Goal: Task Accomplishment & Management: Manage account settings

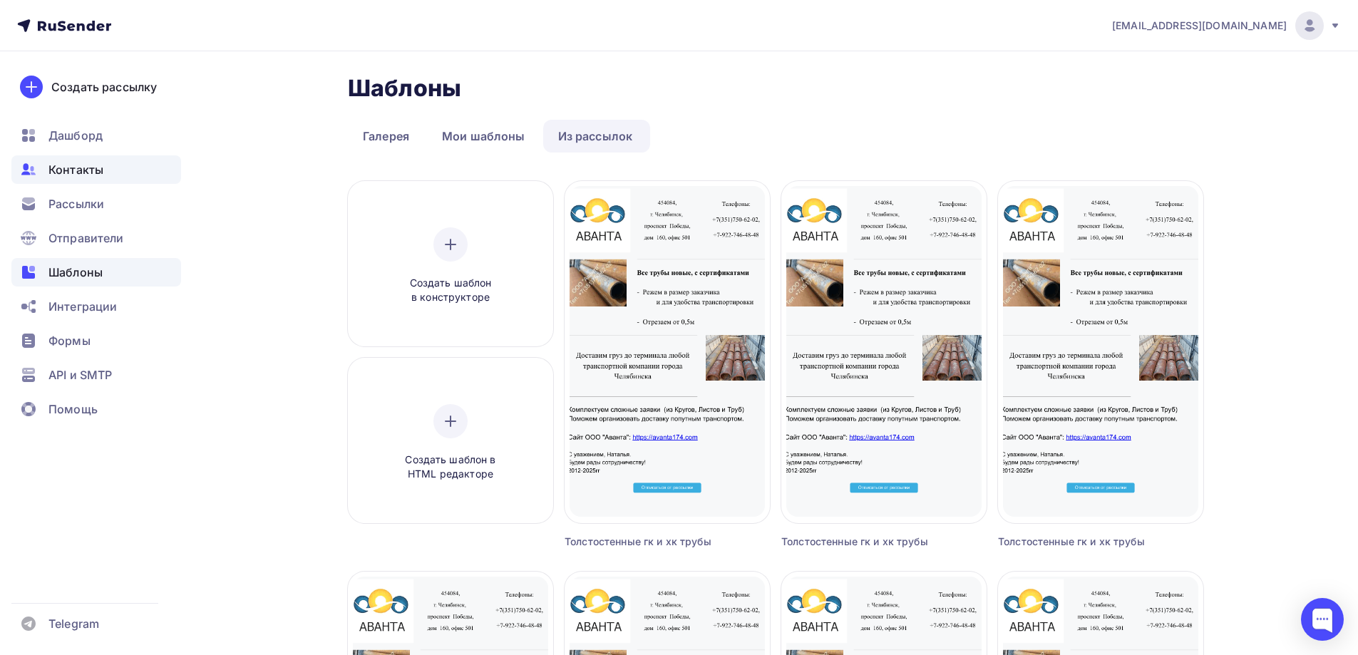
click at [90, 169] on span "Контакты" at bounding box center [75, 169] width 55 height 17
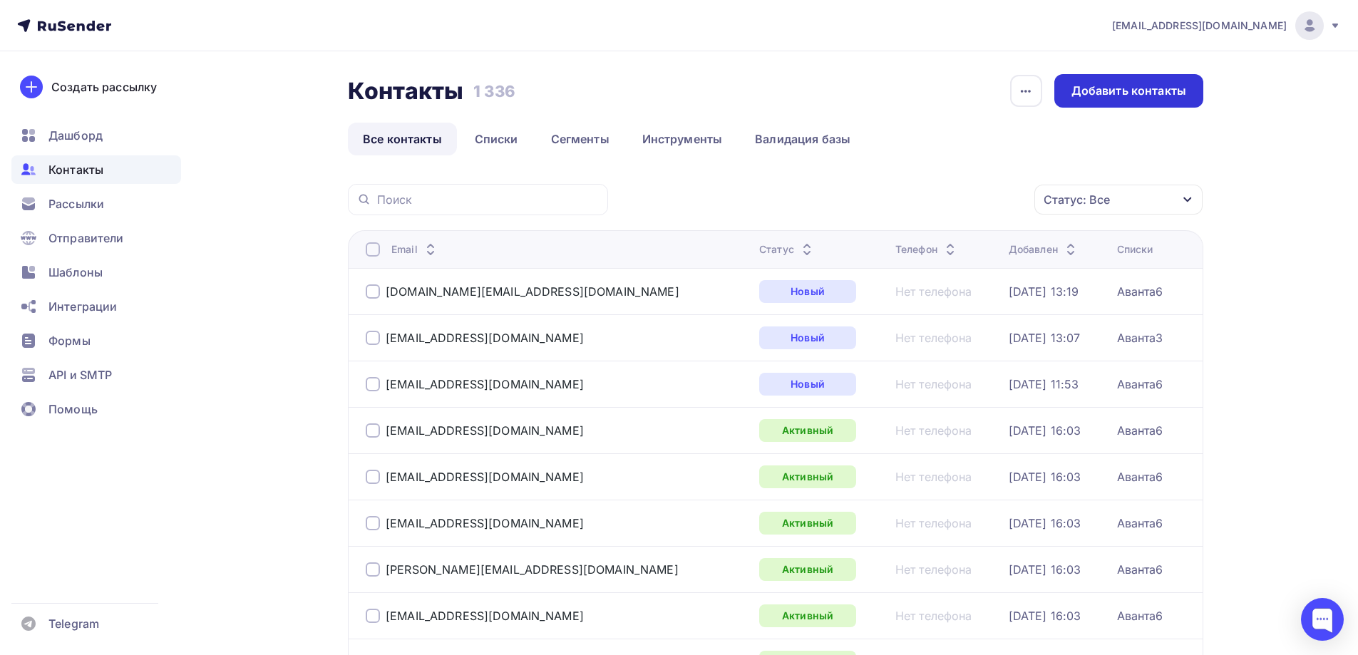
click at [1154, 87] on div "Добавить контакты" at bounding box center [1129, 91] width 115 height 16
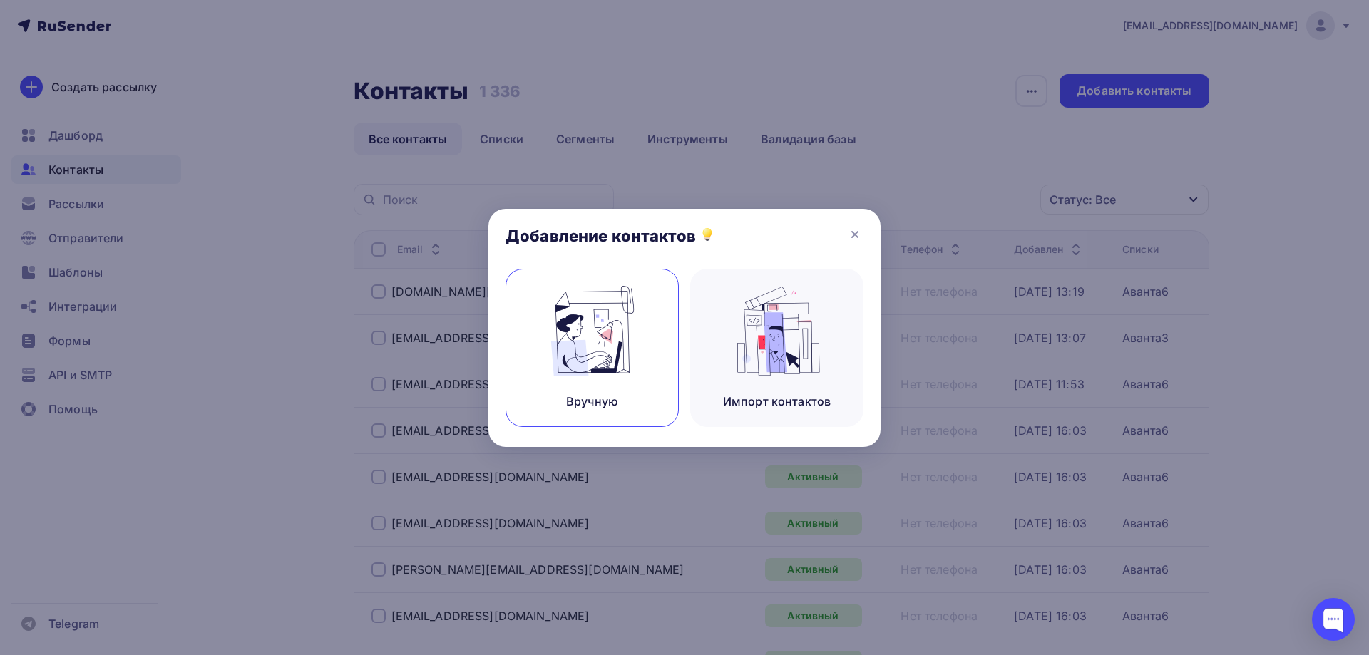
click at [592, 380] on div "Вручную" at bounding box center [592, 348] width 173 height 158
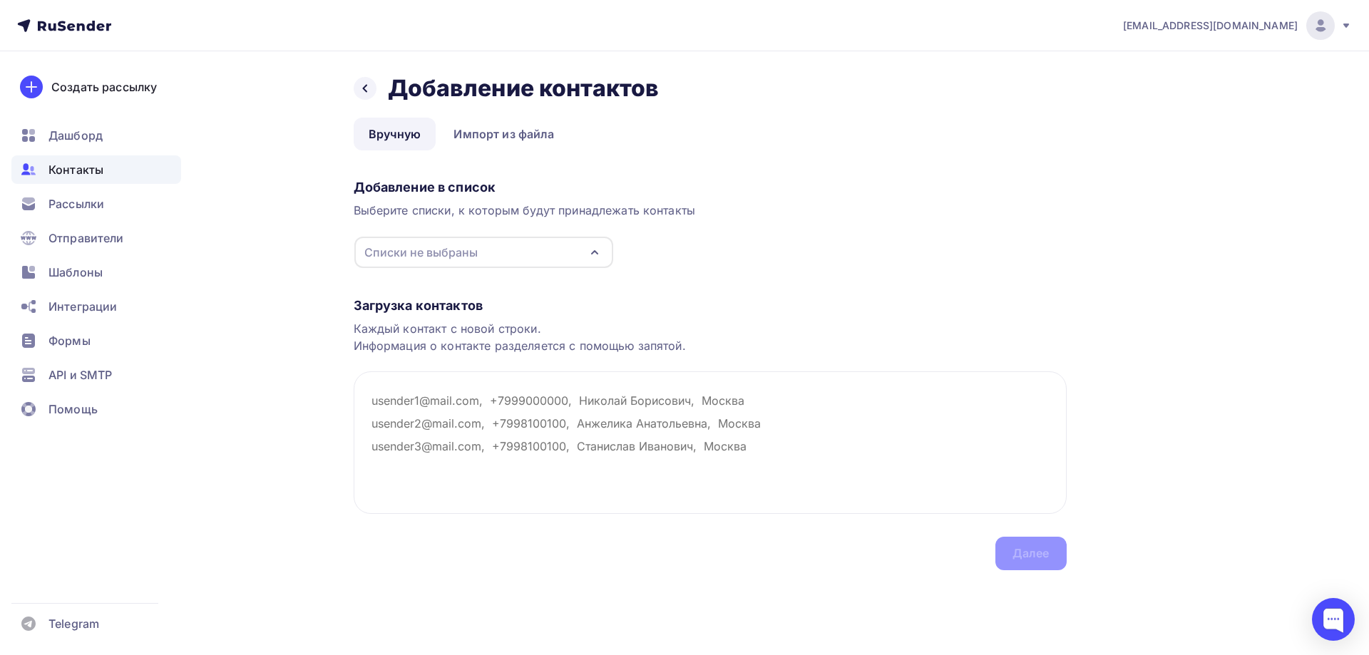
click at [497, 254] on div "Списки не выбраны" at bounding box center [483, 252] width 259 height 31
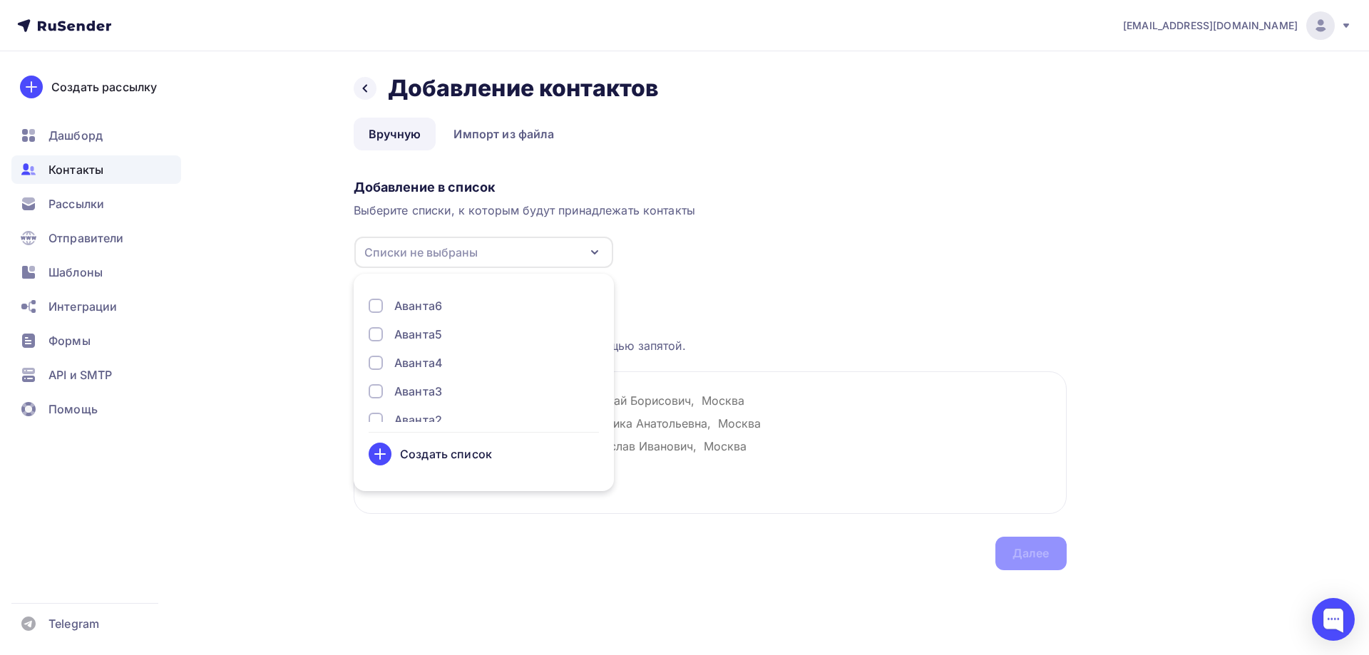
click at [430, 361] on div "Аванта4" at bounding box center [418, 362] width 48 height 17
click at [725, 275] on div "Загрузка контактов Каждый контакт с новой строки. Информация о контакте разделя…" at bounding box center [710, 420] width 713 height 302
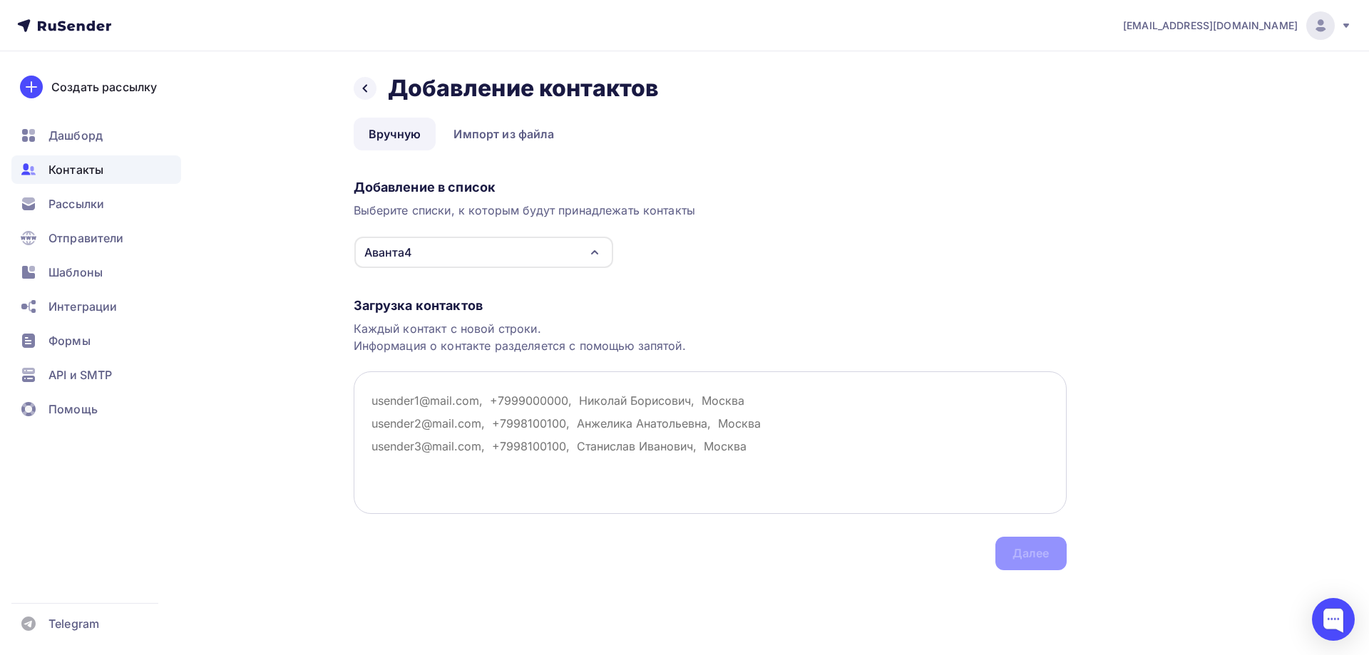
click at [474, 403] on textarea at bounding box center [710, 443] width 713 height 143
paste textarea "[EMAIL_ADDRESS][DOMAIN_NAME] [EMAIL_ADDRESS][DOMAIN_NAME] [EMAIL_ADDRESS][DOMAI…"
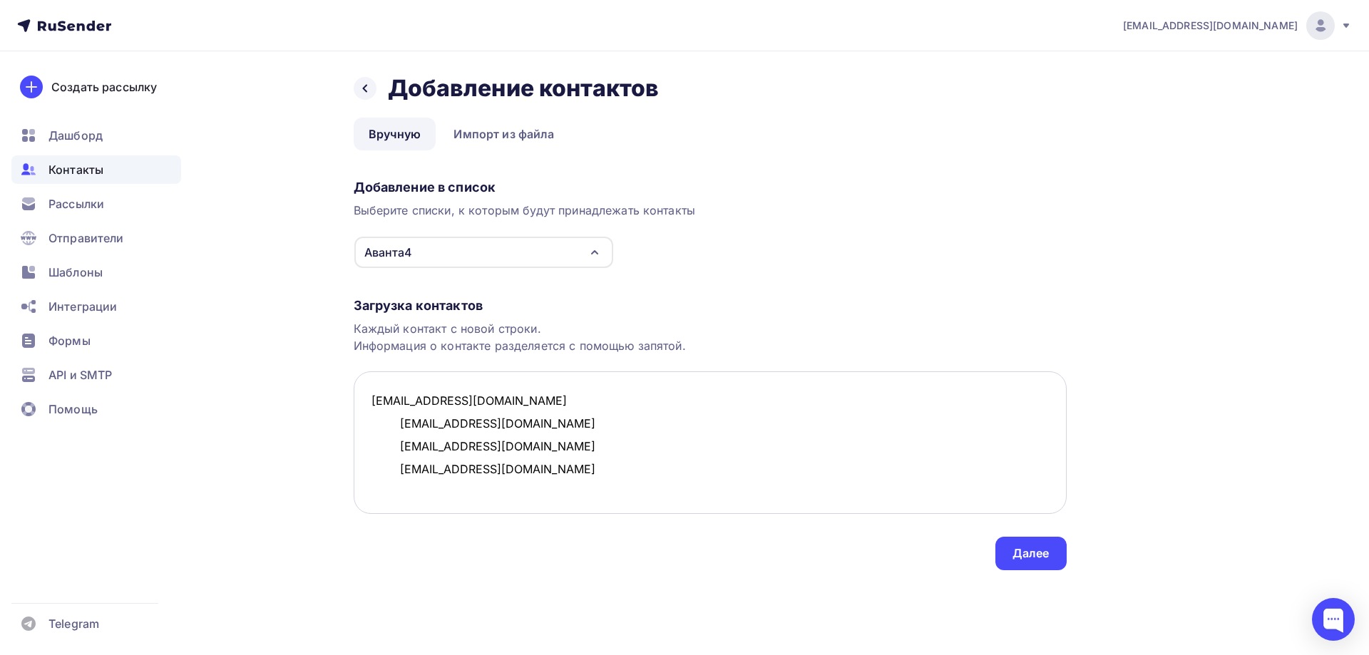
scroll to position [31, 0]
type textarea "[EMAIL_ADDRESS][DOMAIN_NAME] [EMAIL_ADDRESS][DOMAIN_NAME] [EMAIL_ADDRESS][DOMAI…"
click at [1043, 556] on div "Далее" at bounding box center [1031, 553] width 37 height 16
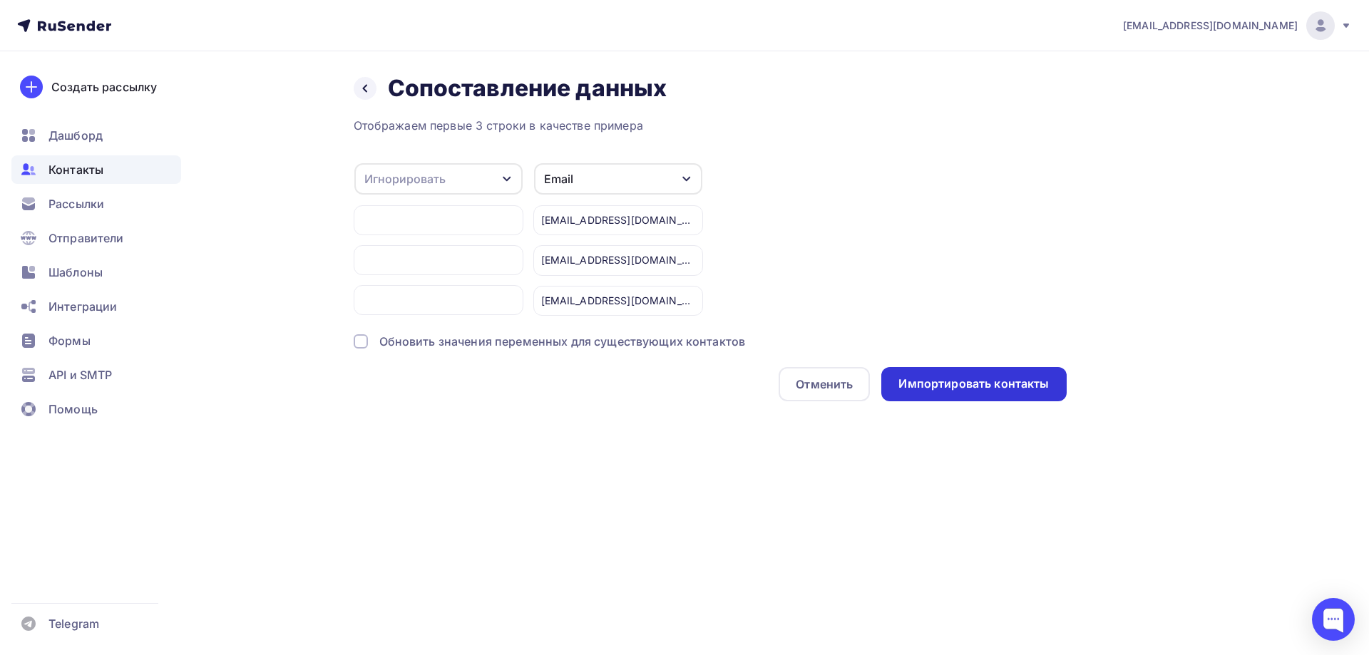
click at [987, 387] on div "Импортировать контакты" at bounding box center [973, 384] width 150 height 16
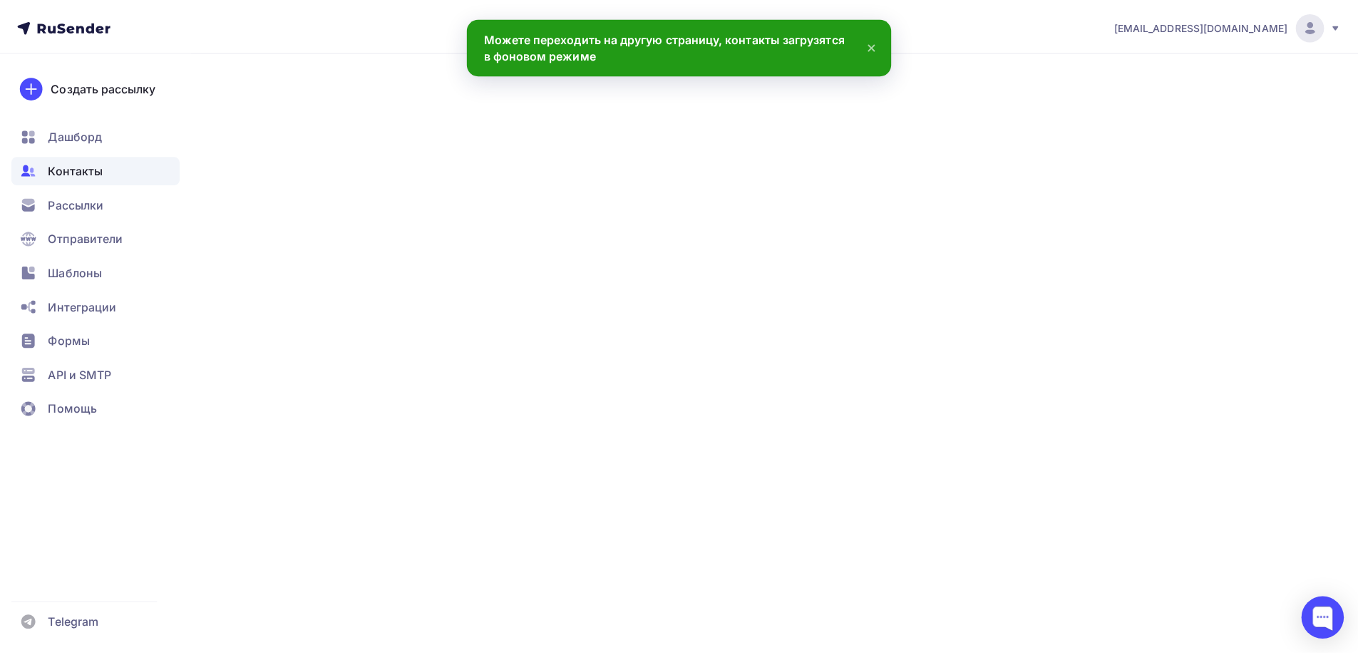
scroll to position [53, 0]
